Goal: Task Accomplishment & Management: Complete application form

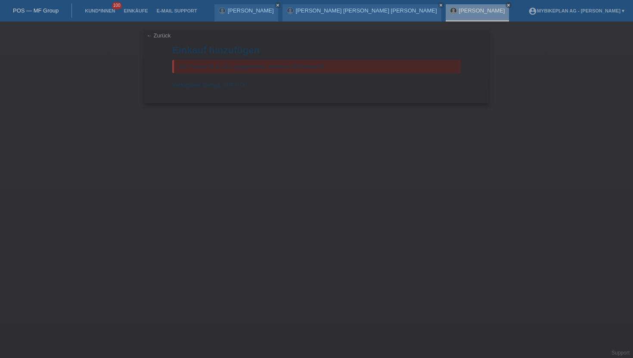
click at [104, 14] on li "Kund*innen 100" at bounding box center [99, 11] width 39 height 22
click at [101, 12] on link "Kund*innen" at bounding box center [99, 10] width 39 height 5
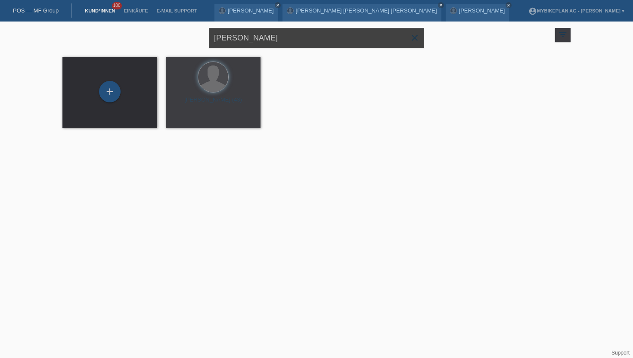
drag, startPoint x: 280, startPoint y: 41, endPoint x: 195, endPoint y: 40, distance: 85.7
click at [195, 40] on div "Adrian Campania close filter_list view_module Alle Kund*innen anzeigen star Mar…" at bounding box center [316, 37] width 517 height 31
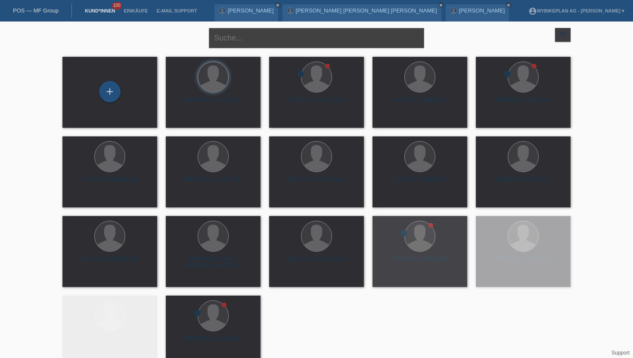
paste input "[PERSON_NAME]"
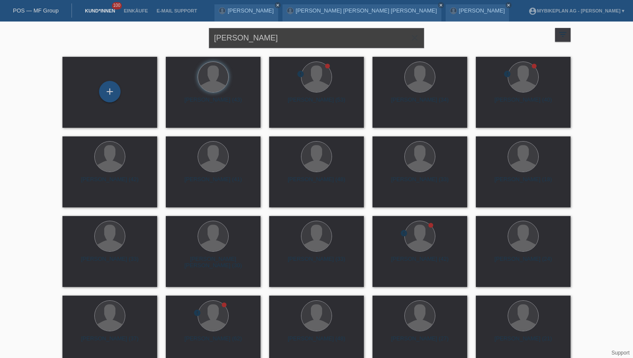
type input "[PERSON_NAME]"
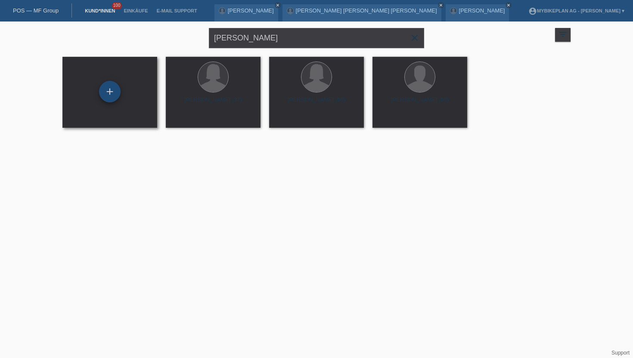
click at [108, 96] on div "+" at bounding box center [110, 92] width 22 height 22
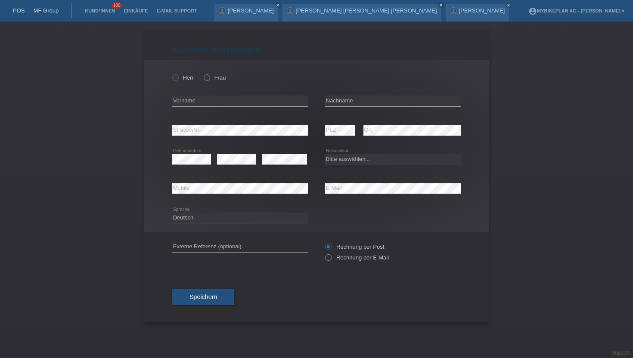
click at [171, 73] on icon at bounding box center [171, 73] width 0 height 0
click at [176, 75] on input "Herr" at bounding box center [175, 77] width 6 height 6
radio input "true"
click at [187, 99] on input "text" at bounding box center [240, 101] width 136 height 11
paste input "[PERSON_NAME]"
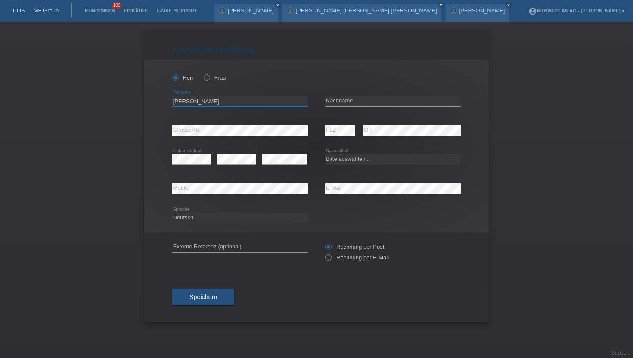
click at [201, 102] on input "[PERSON_NAME]" at bounding box center [240, 101] width 136 height 11
type input "Boban"
click at [355, 100] on input "text" at bounding box center [393, 101] width 136 height 11
paste input "Petrovic"
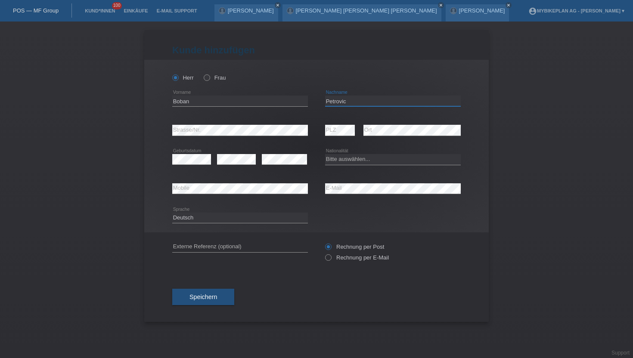
type input "Petrovic"
click at [324, 253] on icon at bounding box center [324, 253] width 0 height 0
click at [330, 258] on input "Rechnung per E-Mail" at bounding box center [328, 259] width 6 height 11
radio input "true"
click at [350, 161] on select "Bitte auswählen... Schweiz Deutschland Liechtenstein Österreich ------------ Af…" at bounding box center [393, 159] width 136 height 10
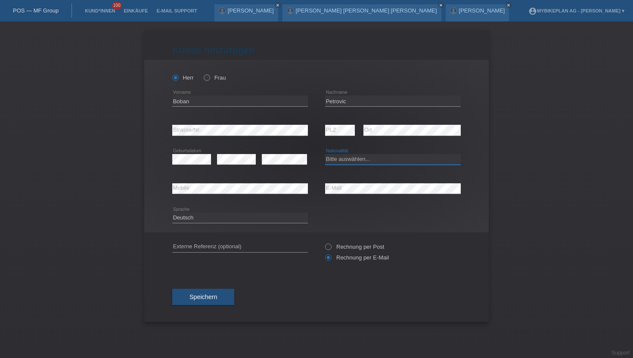
select select "CH"
click at [325, 155] on select "Bitte auswählen... Schweiz Deutschland Liechtenstein Österreich ------------ Af…" at bounding box center [393, 159] width 136 height 10
click at [198, 292] on button "Speichern" at bounding box center [203, 297] width 62 height 16
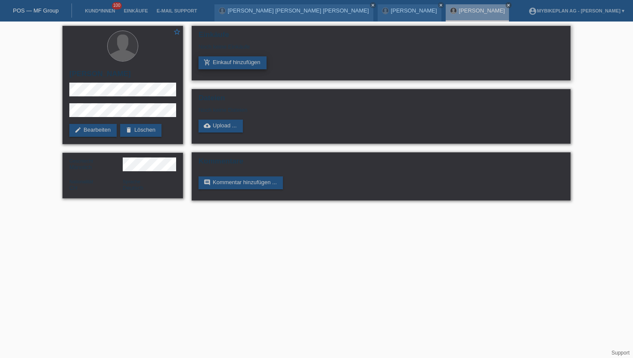
click at [208, 65] on icon "add_shopping_cart" at bounding box center [207, 62] width 7 height 7
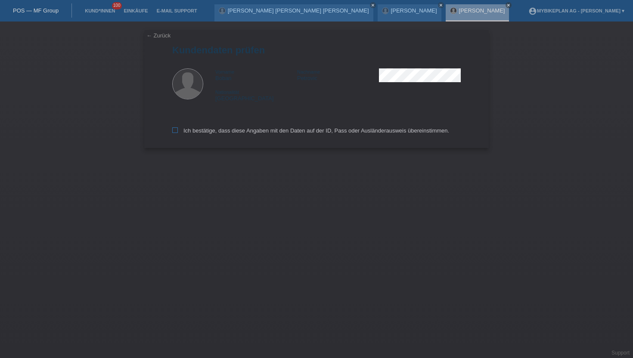
click at [175, 133] on icon at bounding box center [175, 130] width 6 height 6
click at [175, 133] on input "Ich bestätige, dass diese Angaben mit den Daten auf der ID, Pass oder Ausländer…" at bounding box center [175, 130] width 6 height 6
checkbox input "true"
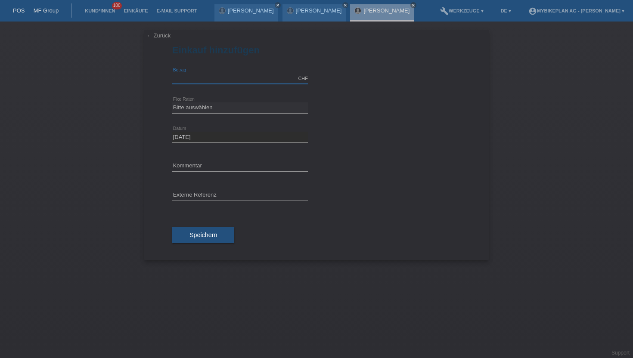
click at [209, 79] on input "text" at bounding box center [240, 78] width 136 height 11
type input "15000.00"
click at [204, 104] on select "Bitte auswählen 6 Raten 12 Raten 18 Raten 24 Raten 36 Raten 48 Raten" at bounding box center [240, 107] width 136 height 10
select select "488"
click at [172, 102] on select "Bitte auswählen 6 Raten 12 Raten 18 Raten 24 Raten 36 Raten 48 Raten" at bounding box center [240, 107] width 136 height 10
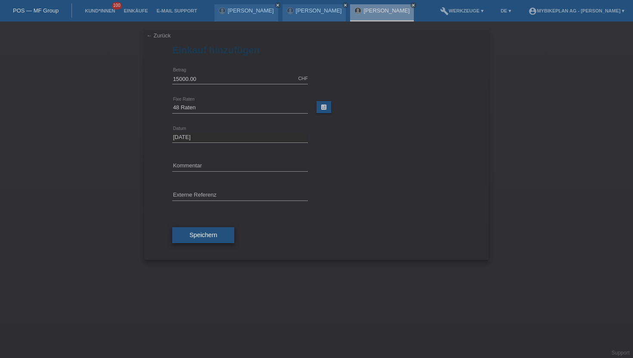
click at [205, 238] on span "Speichern" at bounding box center [203, 235] width 28 height 7
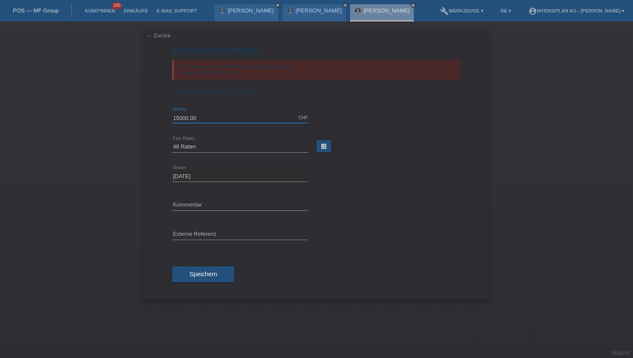
drag, startPoint x: 201, startPoint y: 119, endPoint x: 138, endPoint y: 118, distance: 63.3
click at [138, 118] on div "← Zurück Einkauf hinzufügen Der Betrag überschreitet die verfügbare Limite. Lim…" at bounding box center [316, 190] width 633 height 337
type input "10000.00"
click at [195, 277] on span "Speichern" at bounding box center [203, 274] width 28 height 7
